Goal: Obtain resource: Obtain resource

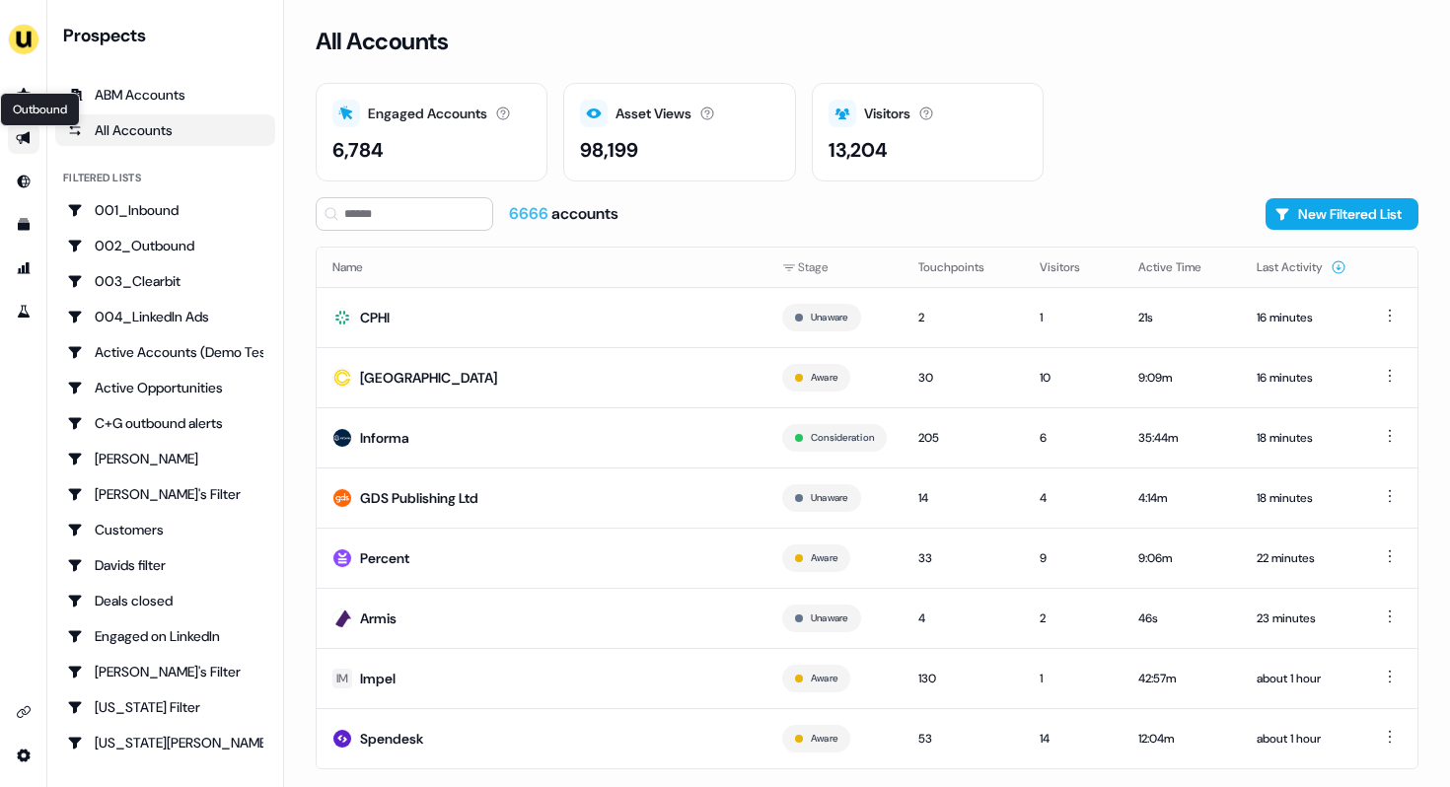
click at [22, 138] on icon "Go to outbound experience" at bounding box center [23, 138] width 14 height 13
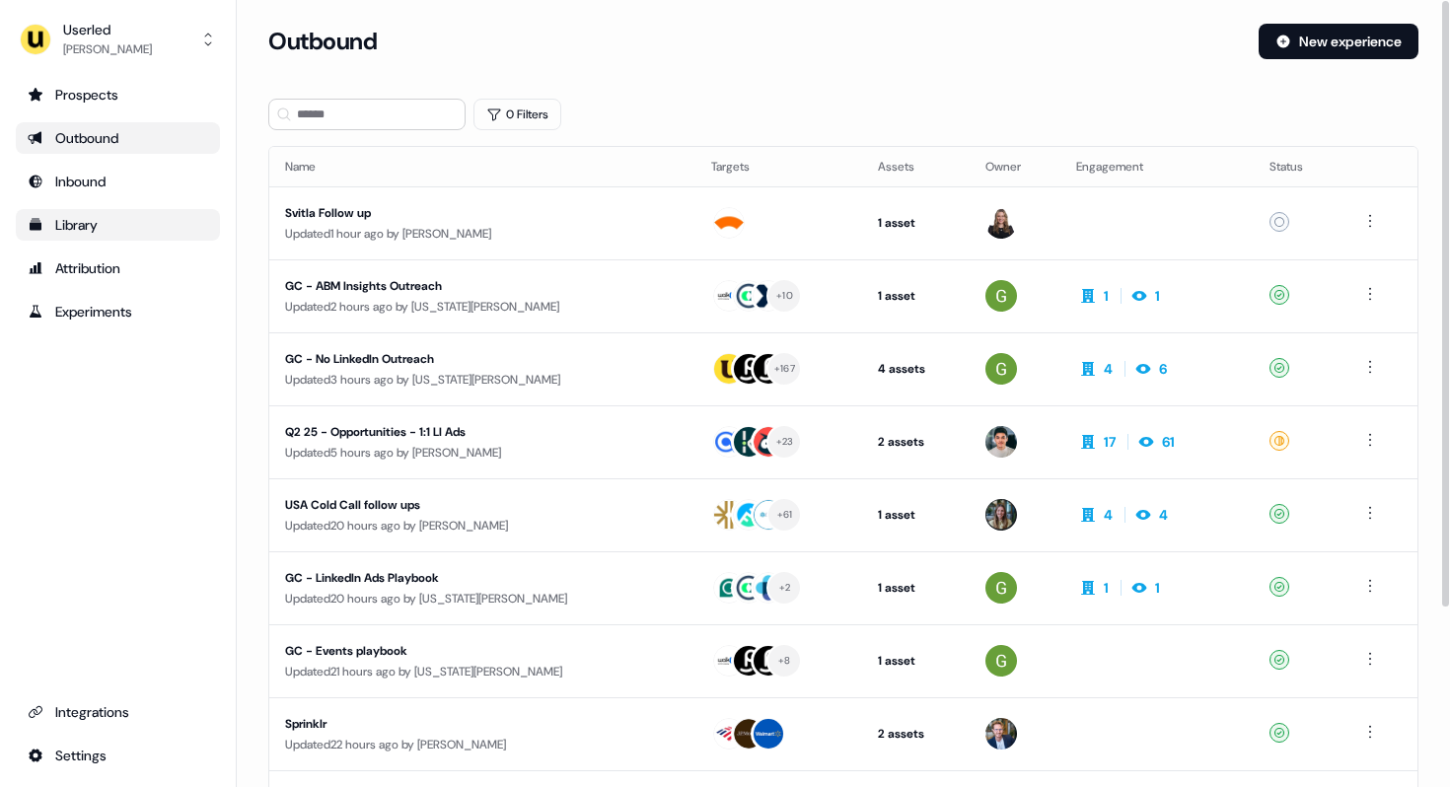
click at [99, 230] on div "Library" at bounding box center [118, 225] width 180 height 20
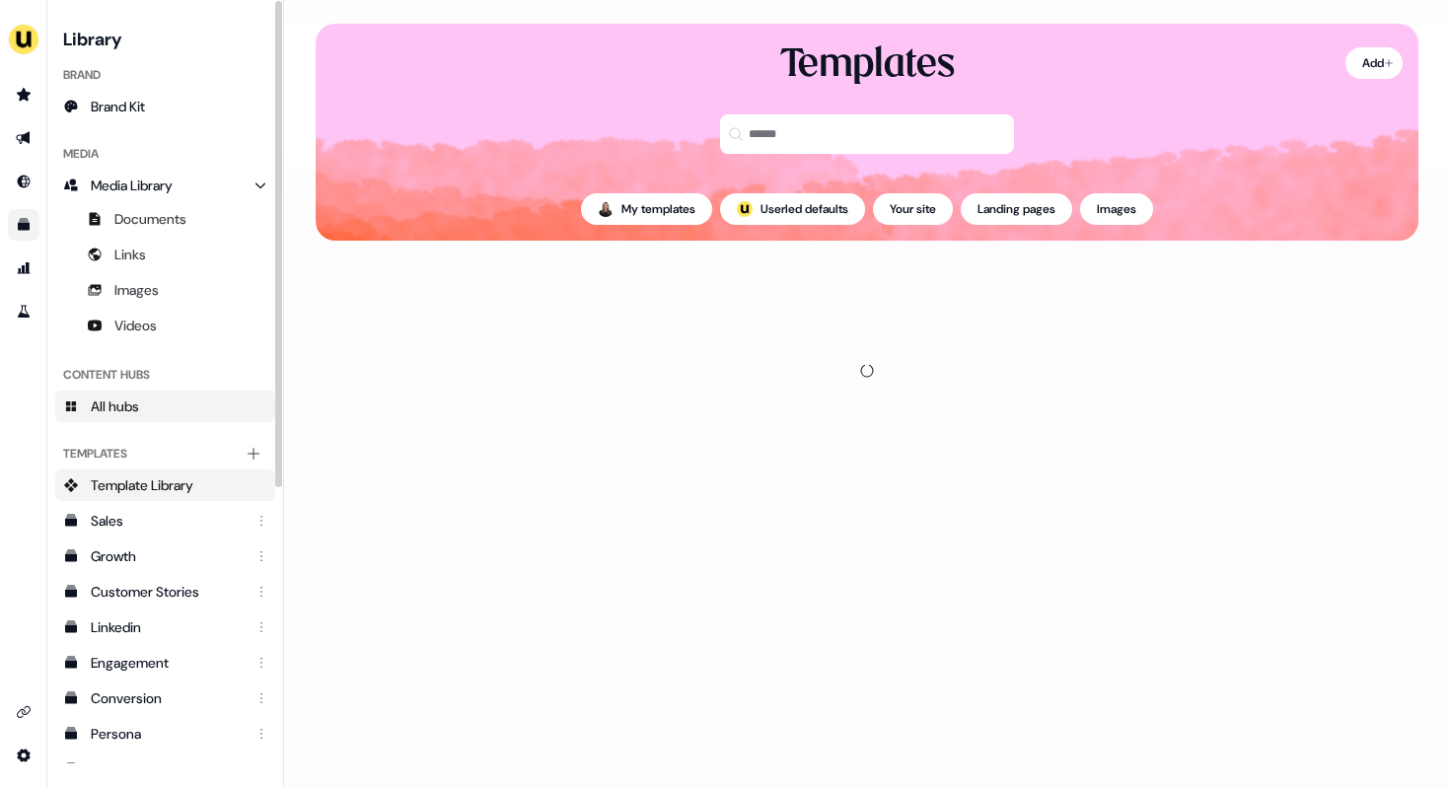
click at [134, 404] on span "All hubs" at bounding box center [115, 406] width 48 height 20
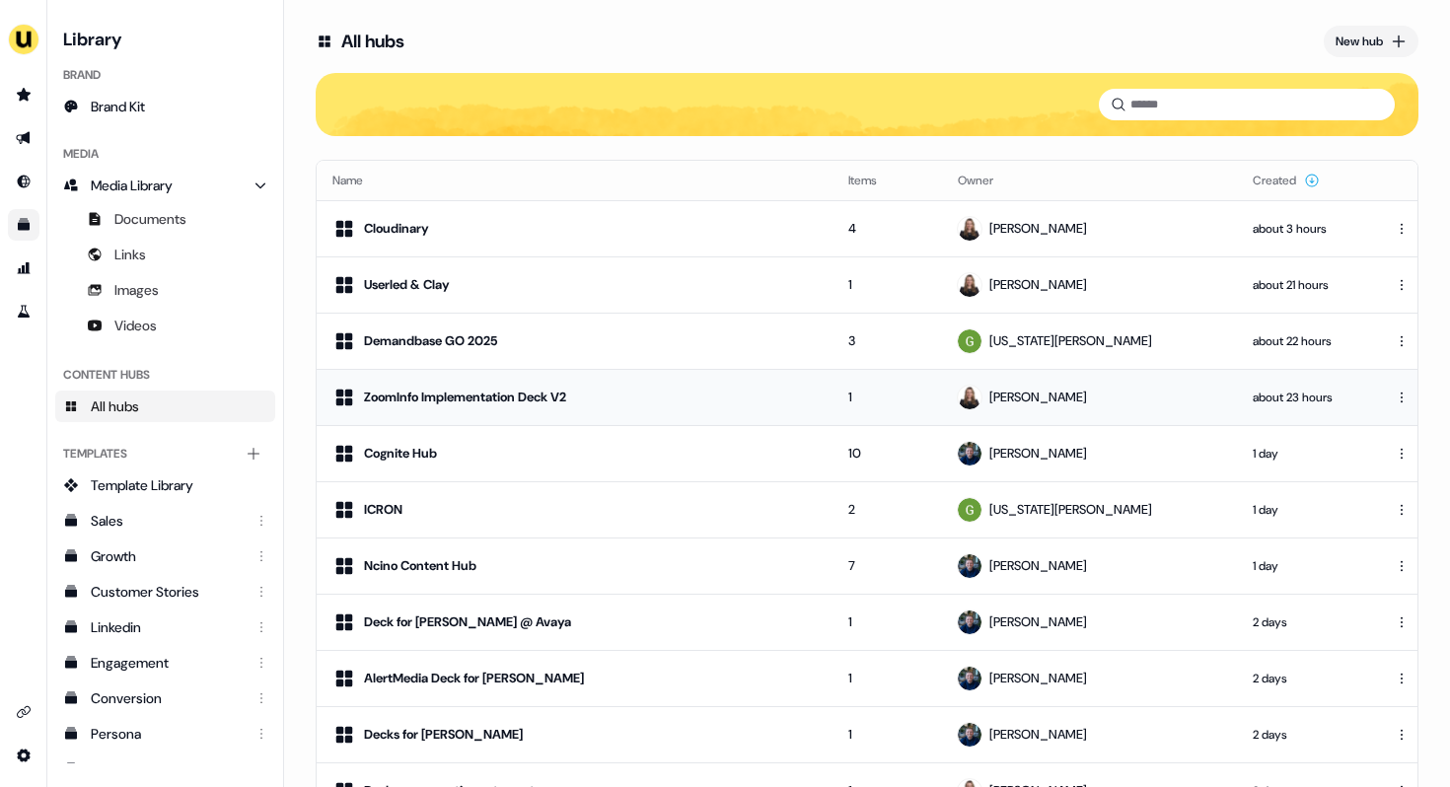
click at [799, 399] on div "ZoomInfo Implementation Deck V2" at bounding box center [574, 398] width 484 height 24
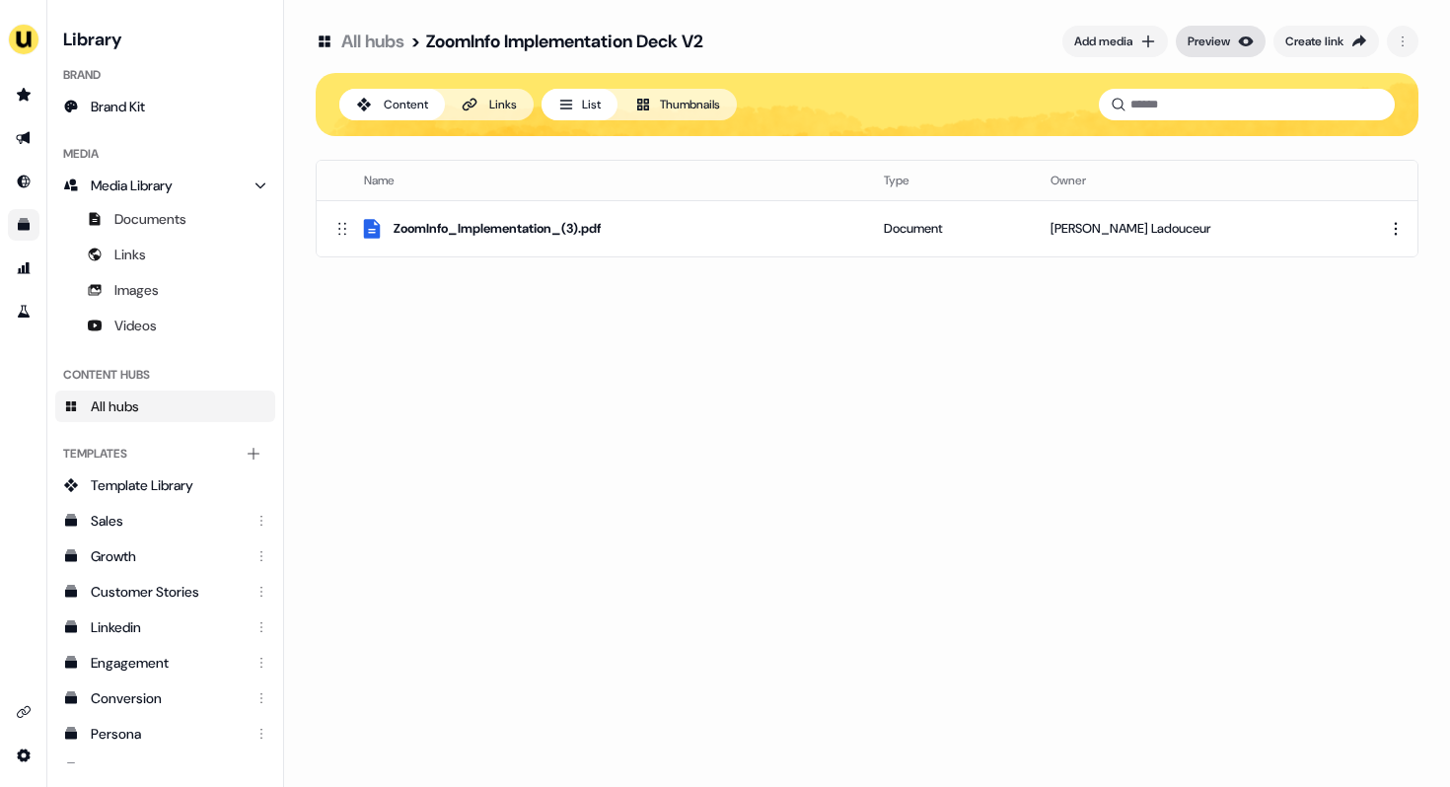
click at [1238, 43] on icon "button" at bounding box center [1246, 42] width 16 height 16
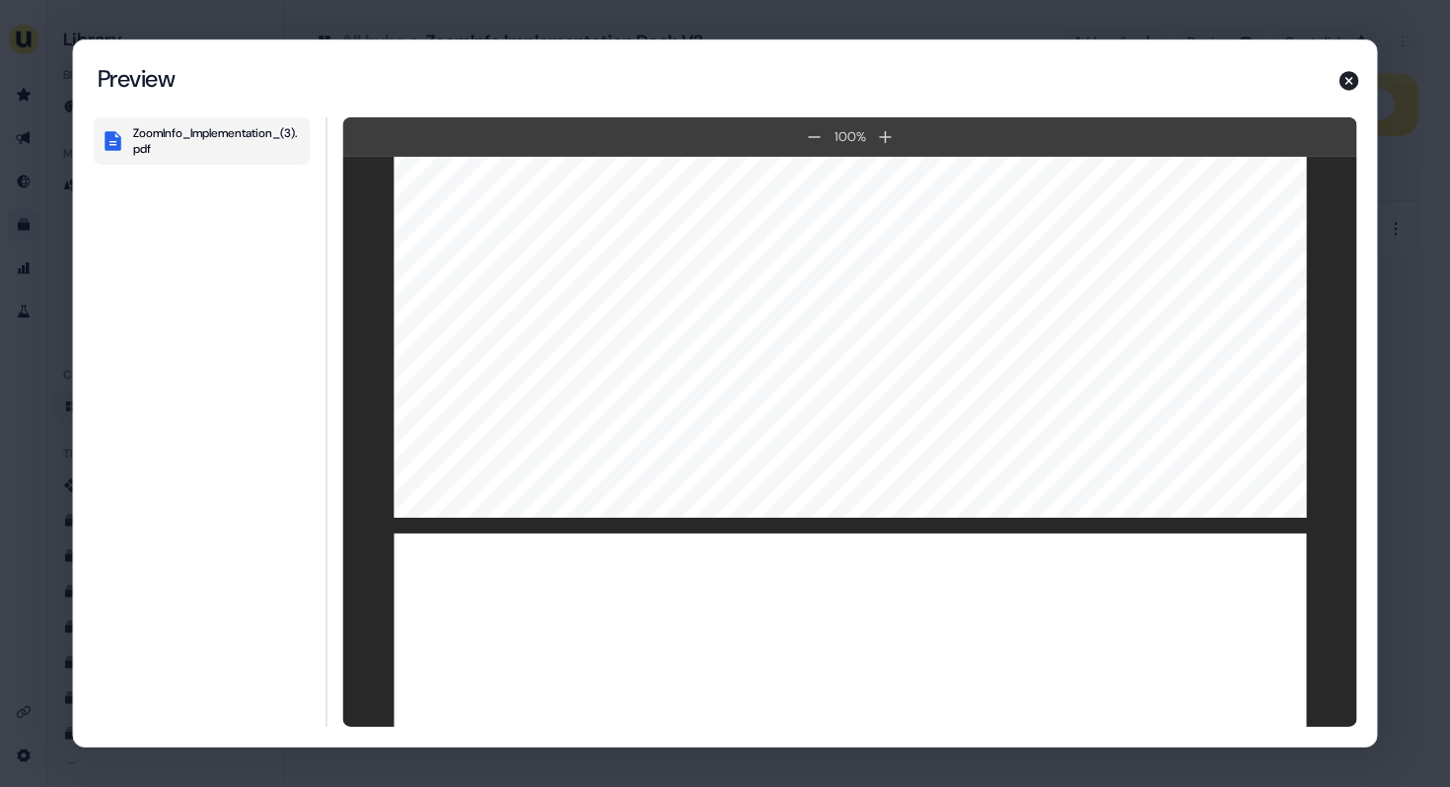
scroll to position [3448, 0]
